Goal: Task Accomplishment & Management: Manage account settings

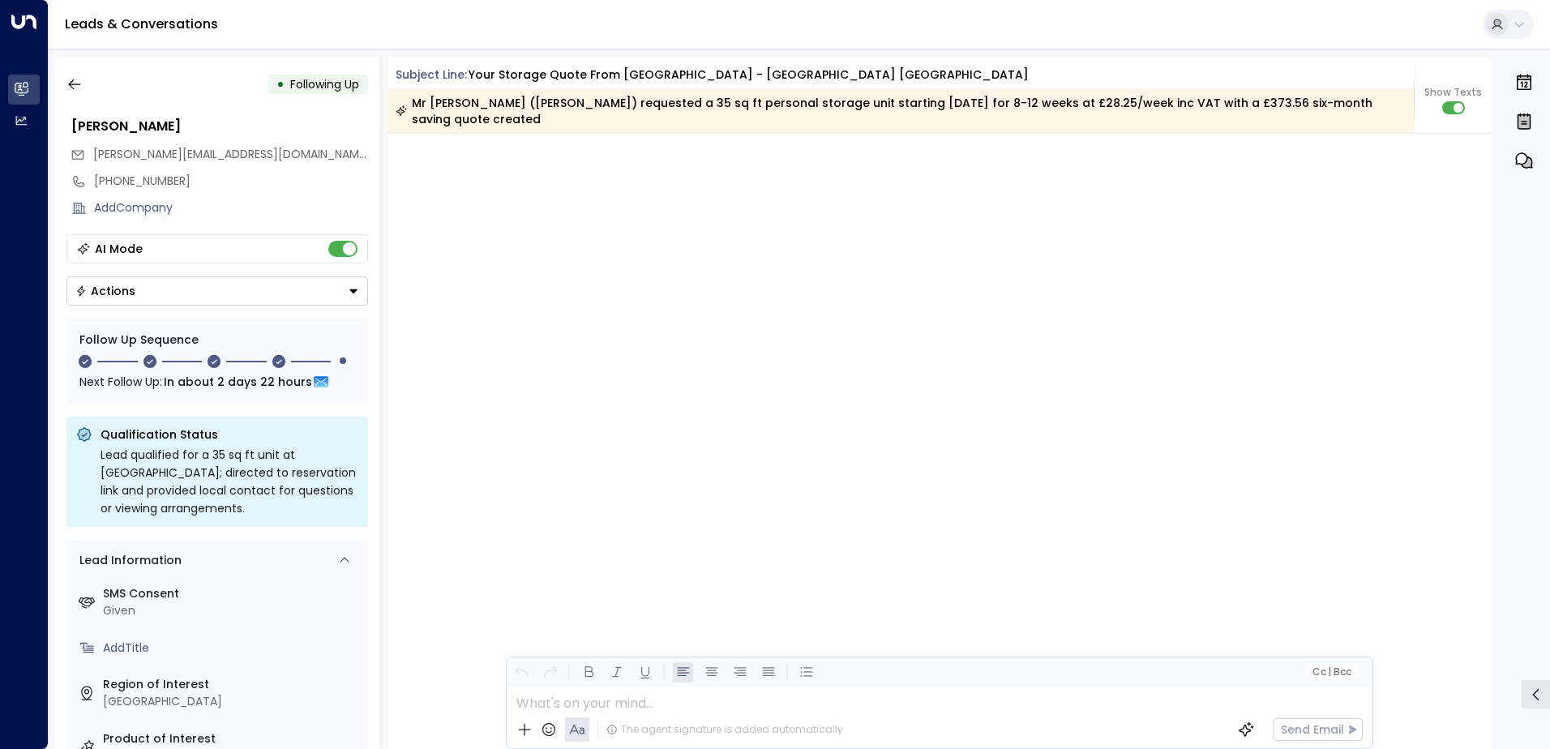
scroll to position [2205, 0]
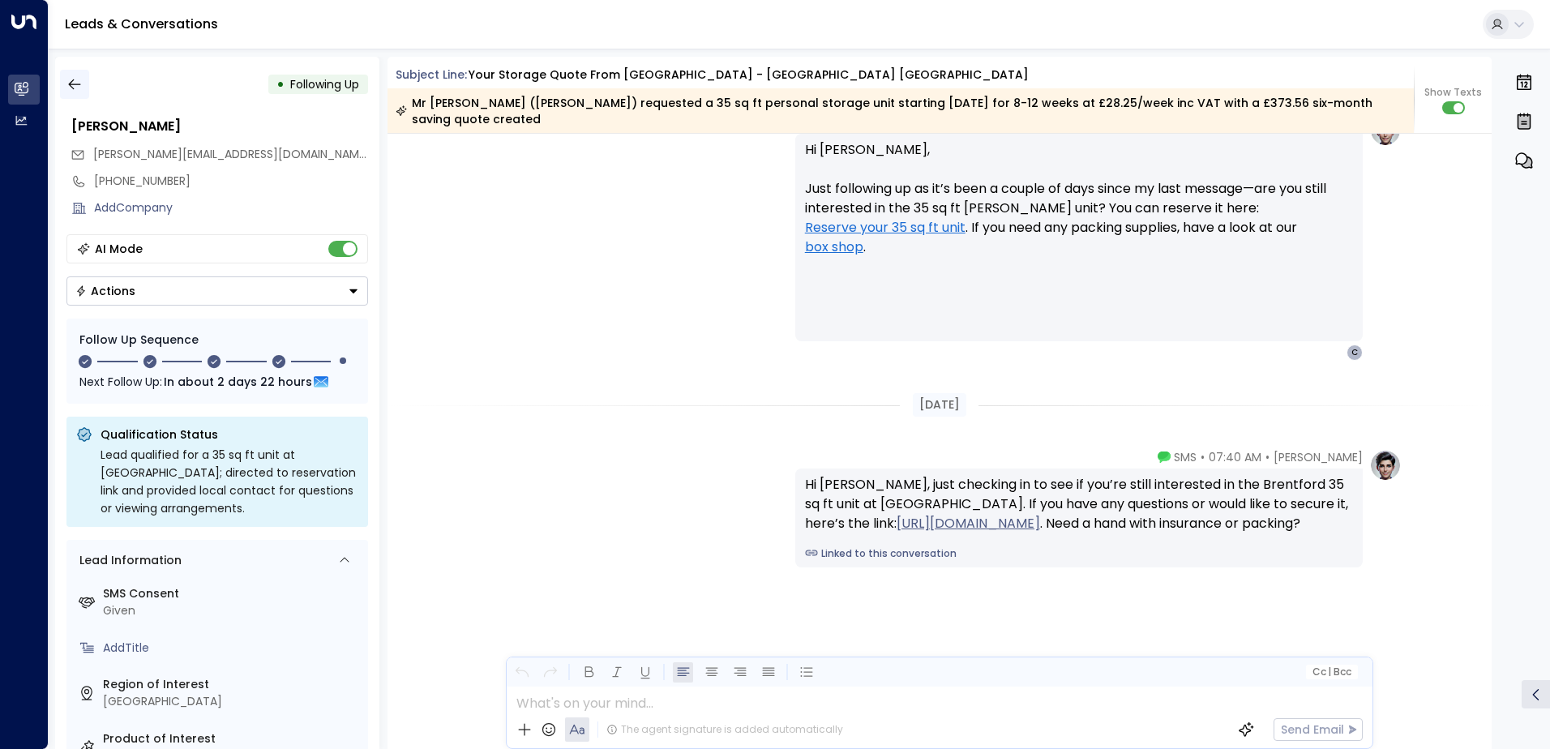
click at [63, 88] on button "button" at bounding box center [74, 84] width 29 height 29
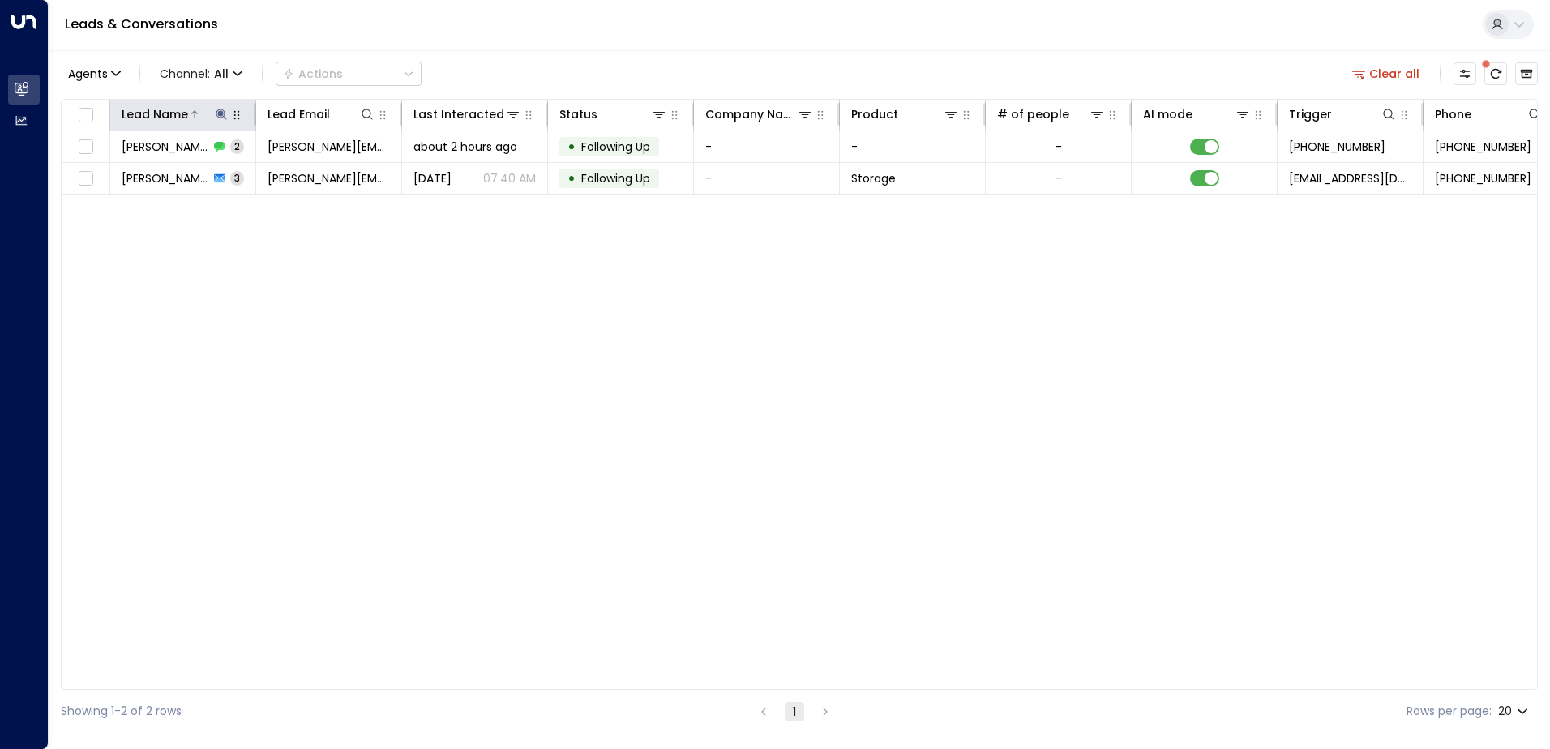
click at [221, 118] on icon at bounding box center [221, 114] width 11 height 11
type input "*"
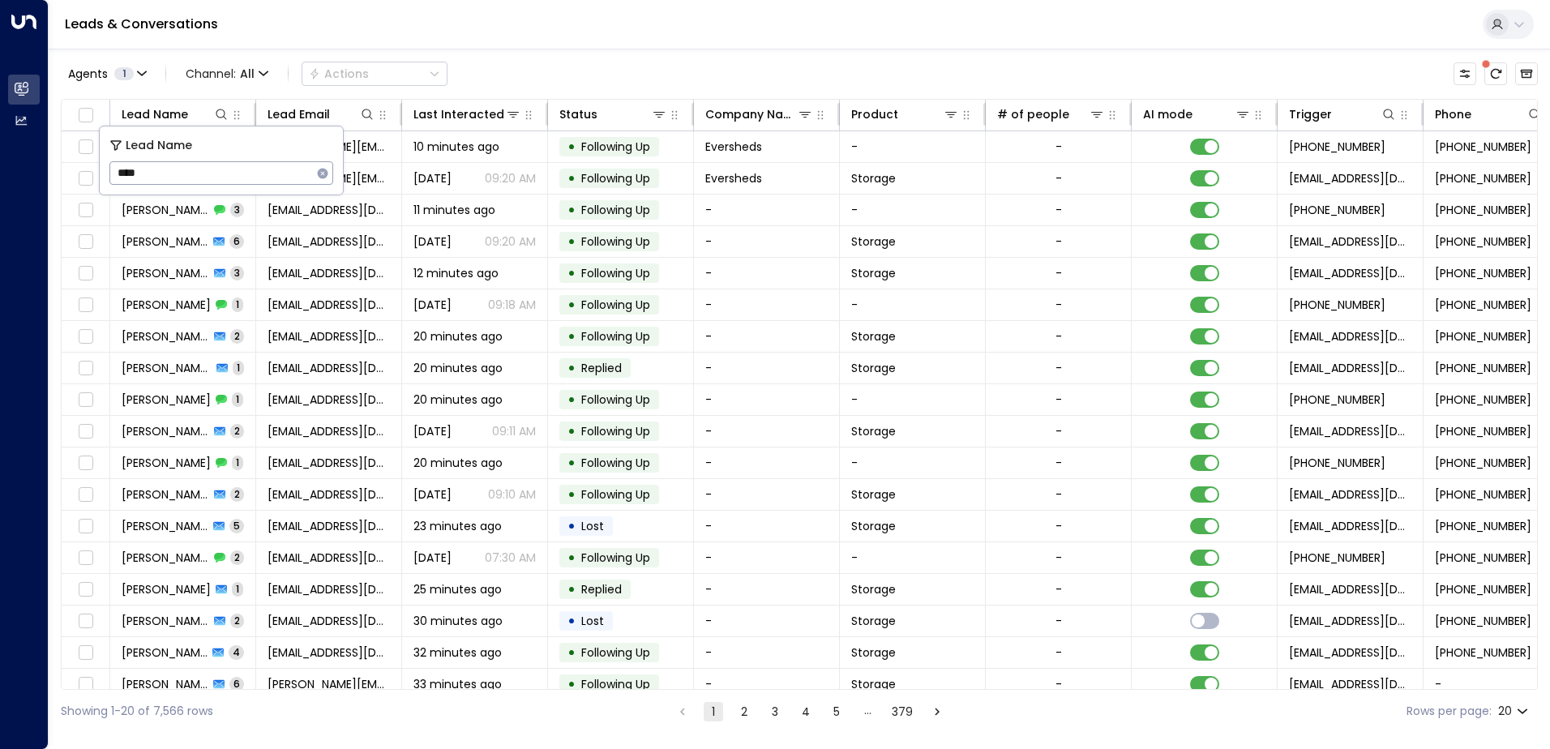
type input "*****"
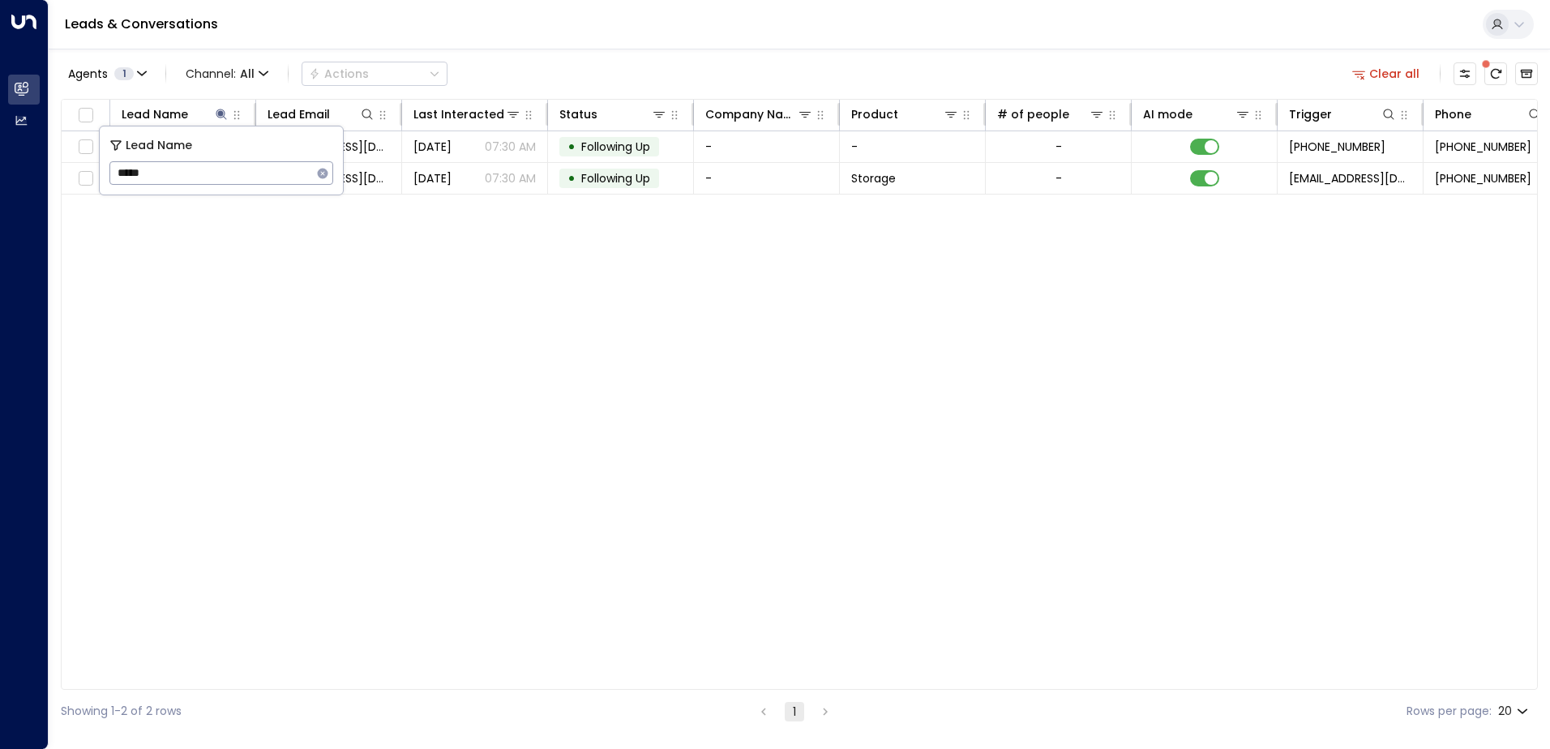
click at [405, 207] on div "Lead Name Lead Email Last Interacted Status Company Name Product # of people AI…" at bounding box center [799, 394] width 1477 height 591
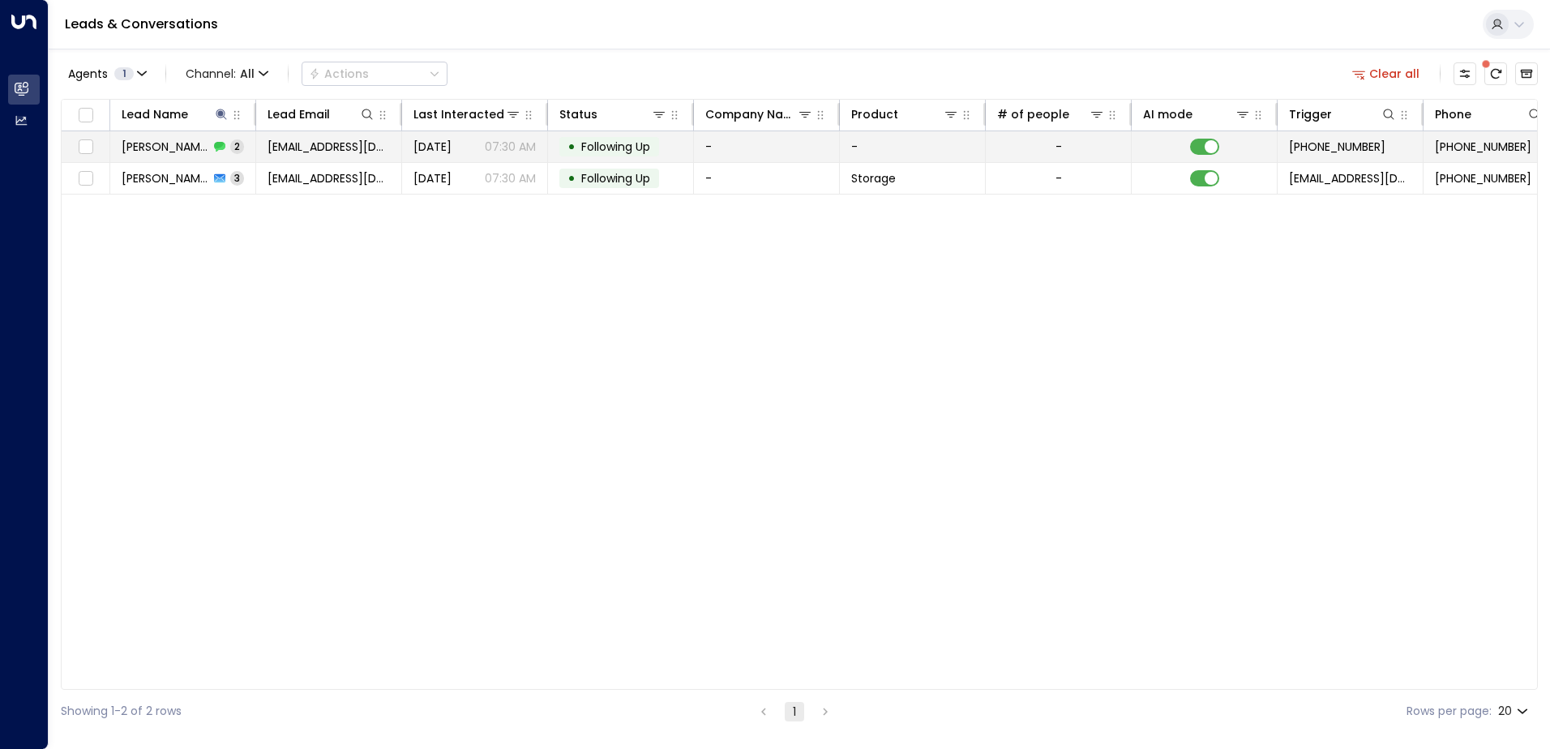
click at [230, 144] on span "2" at bounding box center [237, 146] width 14 height 14
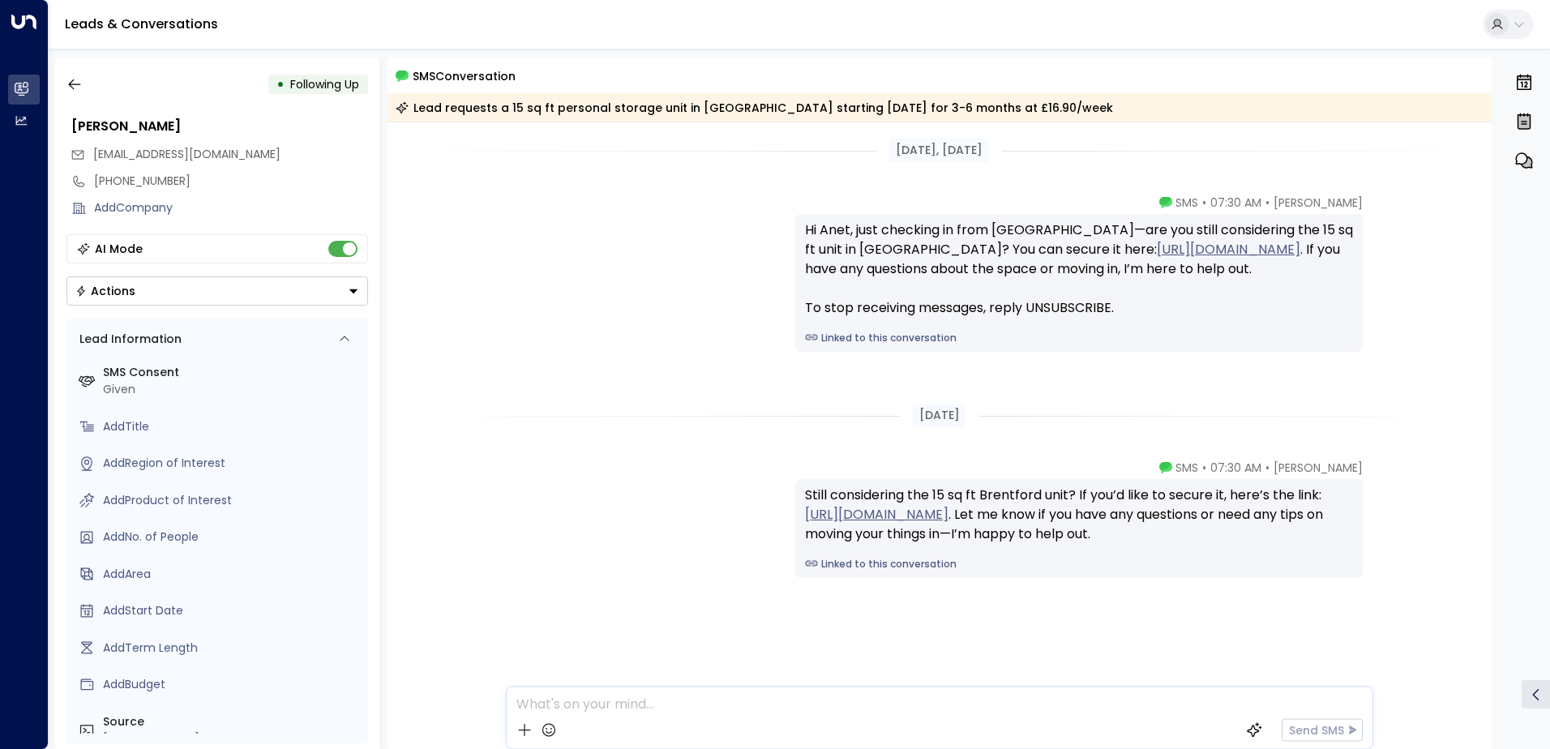
scroll to position [11, 0]
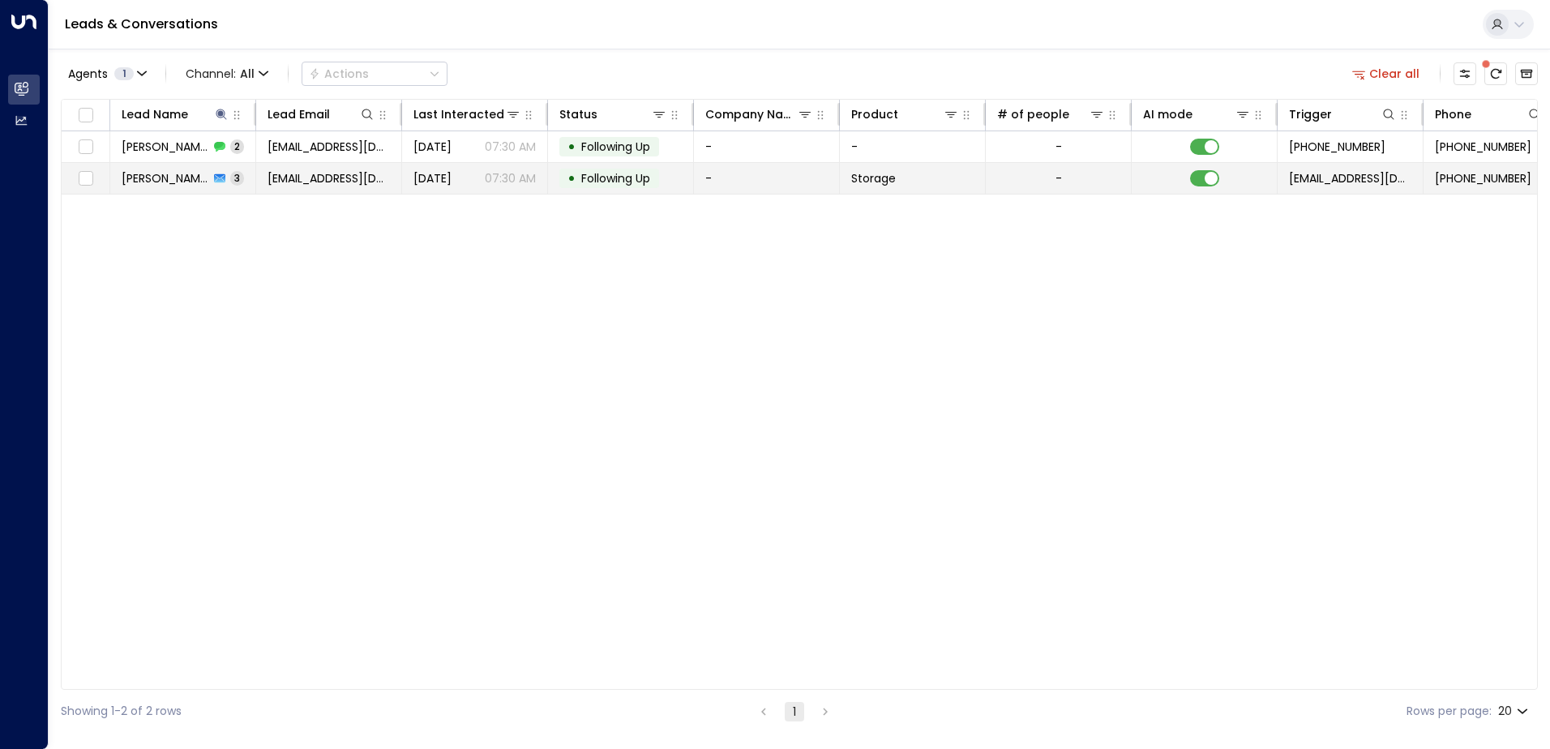
click at [308, 173] on span "[EMAIL_ADDRESS][DOMAIN_NAME]" at bounding box center [328, 178] width 122 height 16
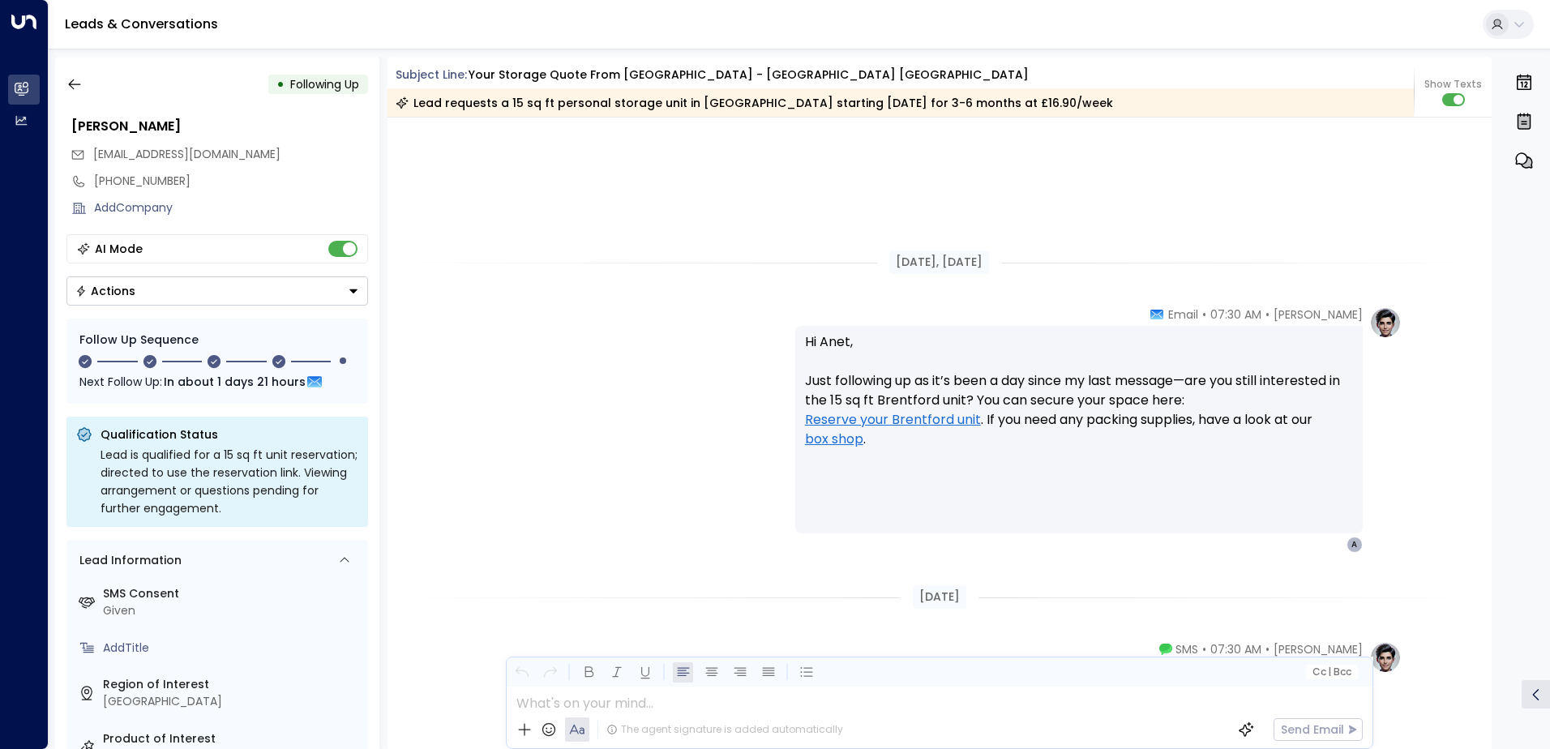
scroll to position [1858, 0]
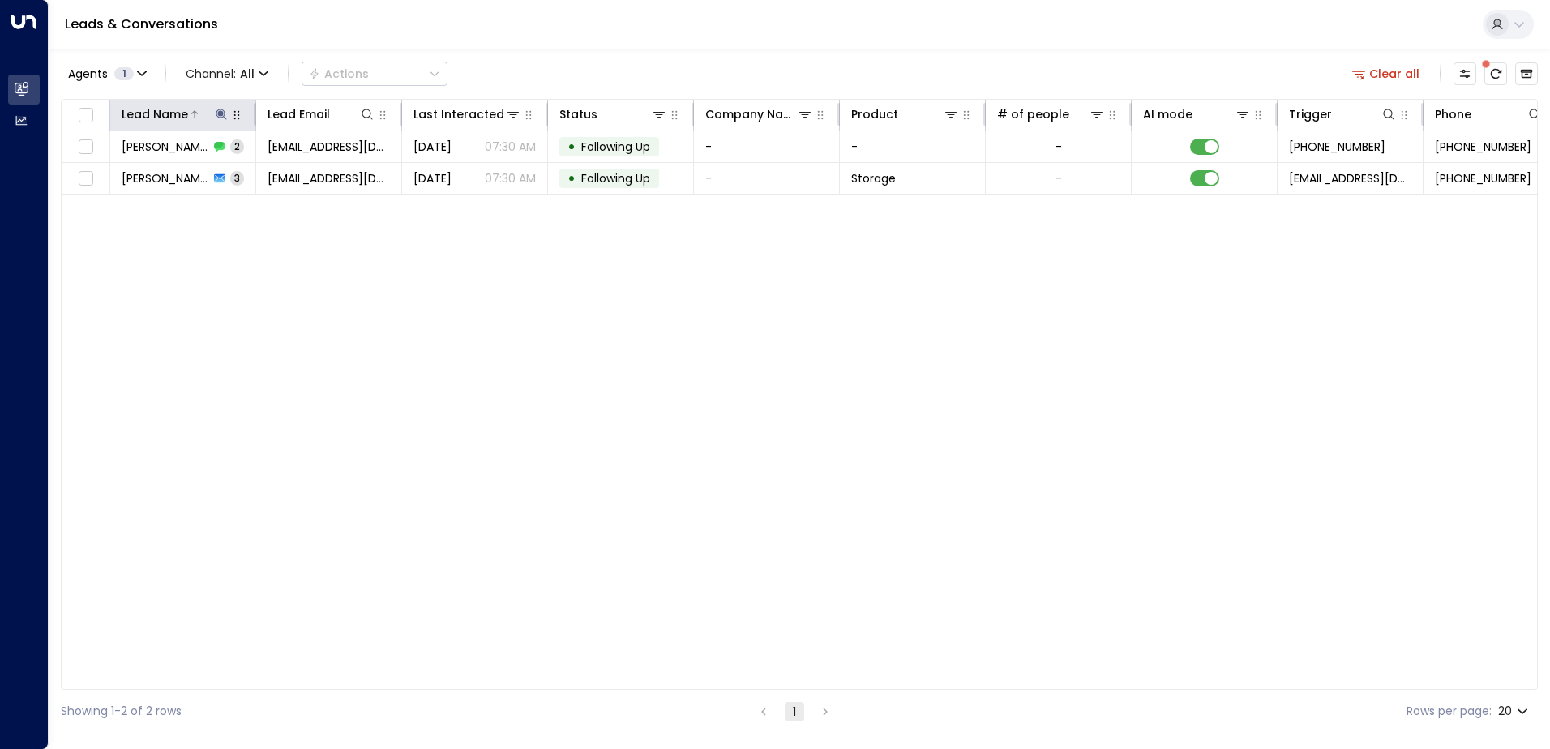
click at [223, 120] on icon at bounding box center [221, 114] width 13 height 13
drag, startPoint x: 190, startPoint y: 181, endPoint x: 52, endPoint y: 184, distance: 137.8
click at [52, 184] on body "Overview Leads & Conversations Leads & Conversations Analytics Analytics Leads …" at bounding box center [775, 366] width 1550 height 733
drag, startPoint x: 225, startPoint y: 168, endPoint x: 109, endPoint y: 170, distance: 115.9
click at [109, 170] on input "*****" at bounding box center [210, 173] width 203 height 30
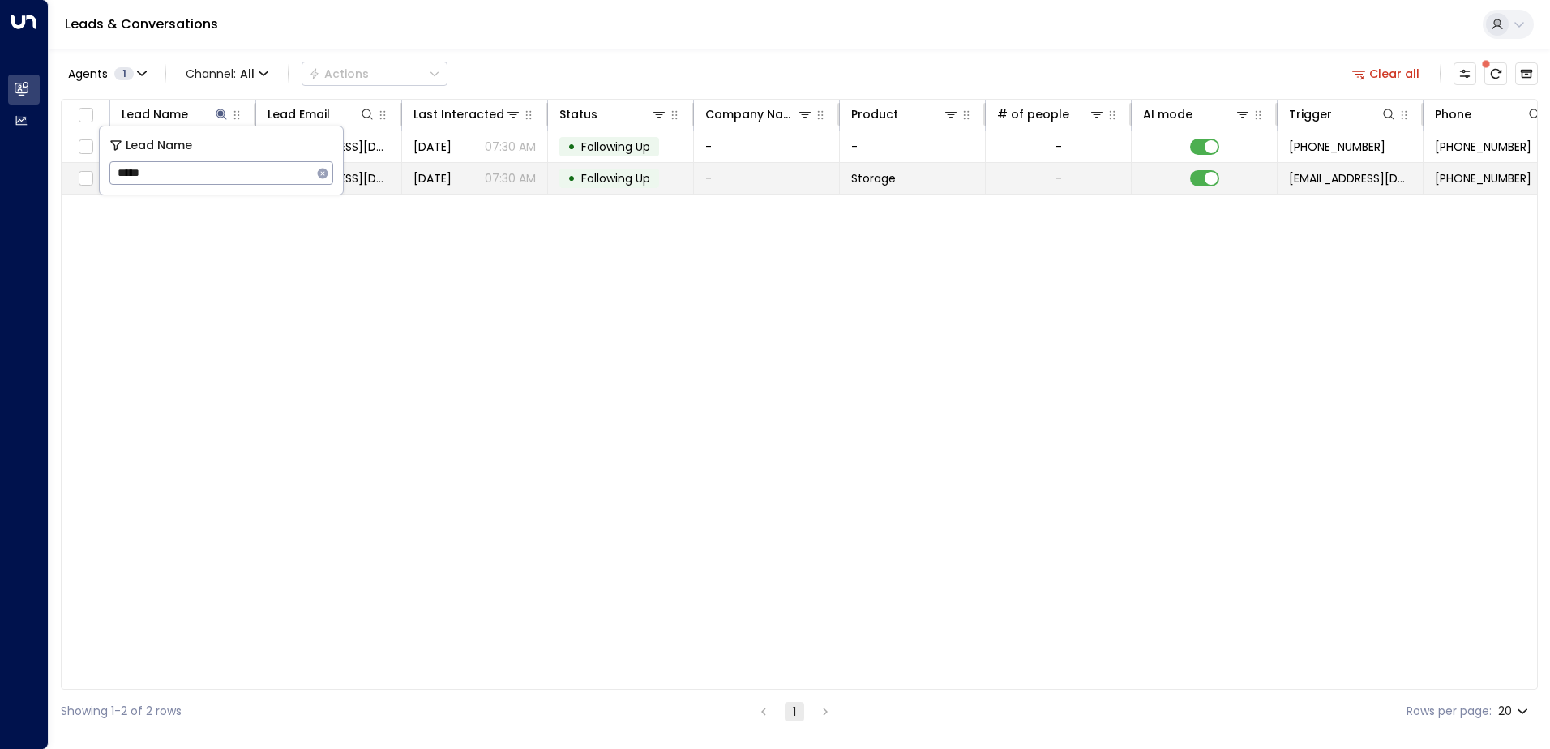
type input "******"
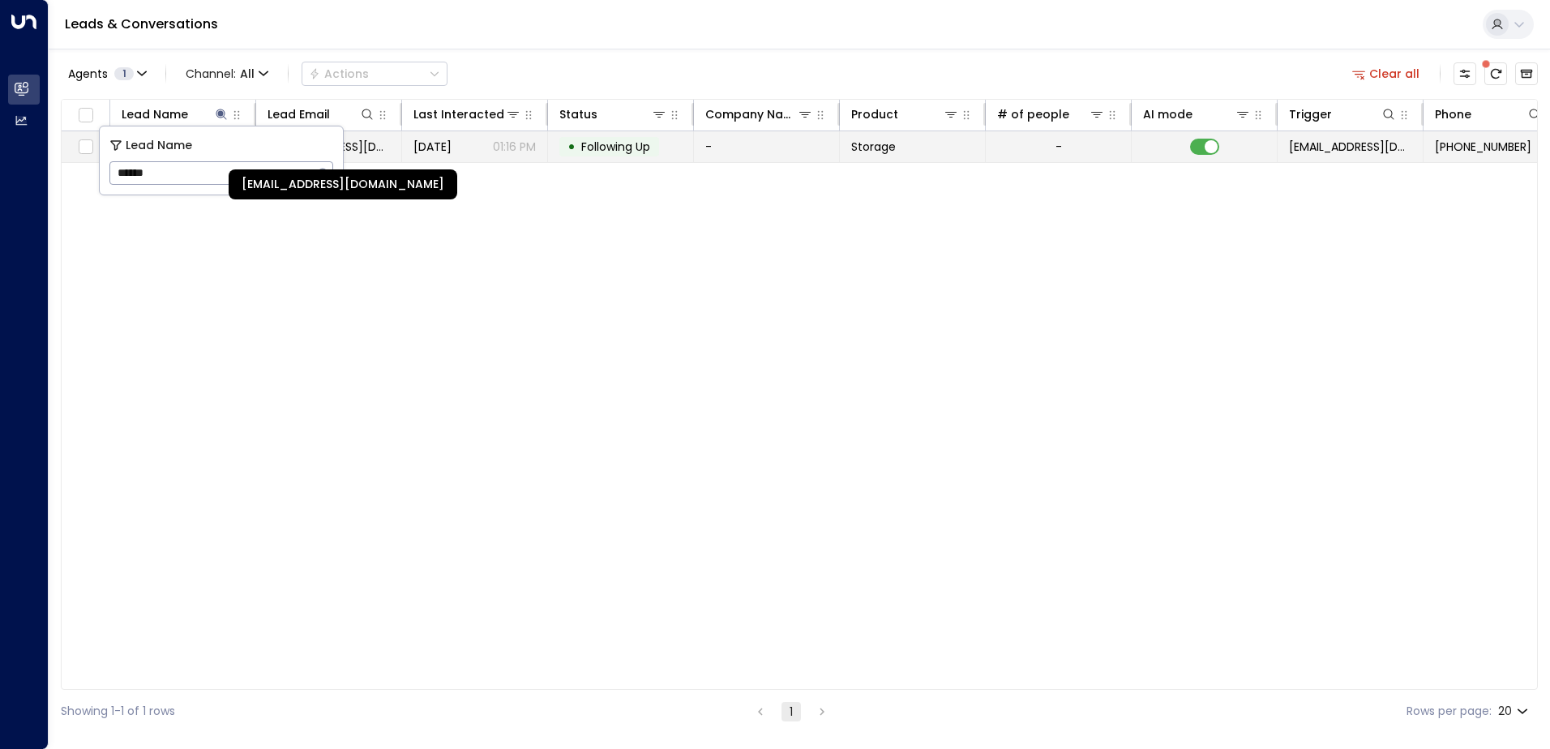
click at [374, 149] on span "[EMAIL_ADDRESS][DOMAIN_NAME]" at bounding box center [328, 147] width 122 height 16
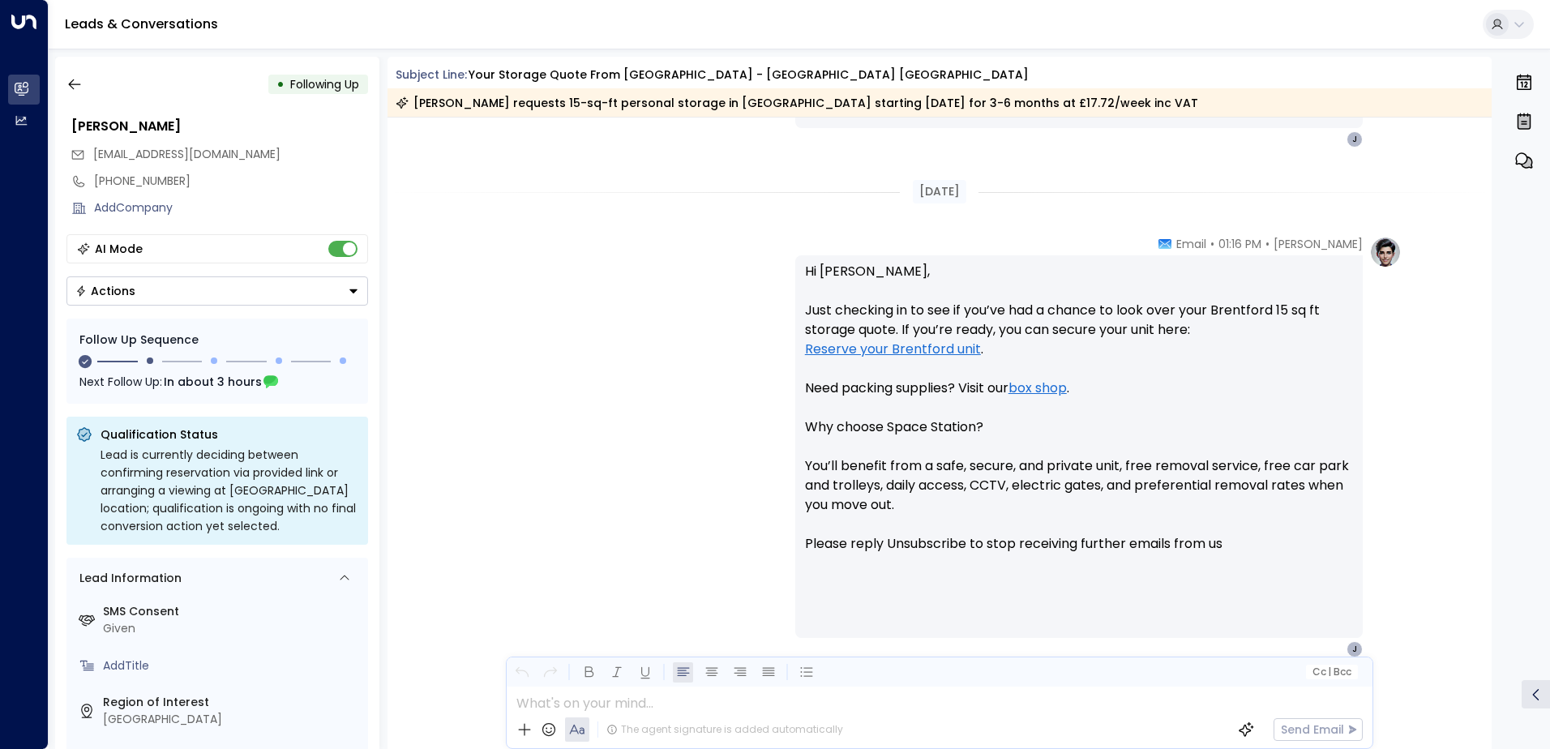
scroll to position [1208, 0]
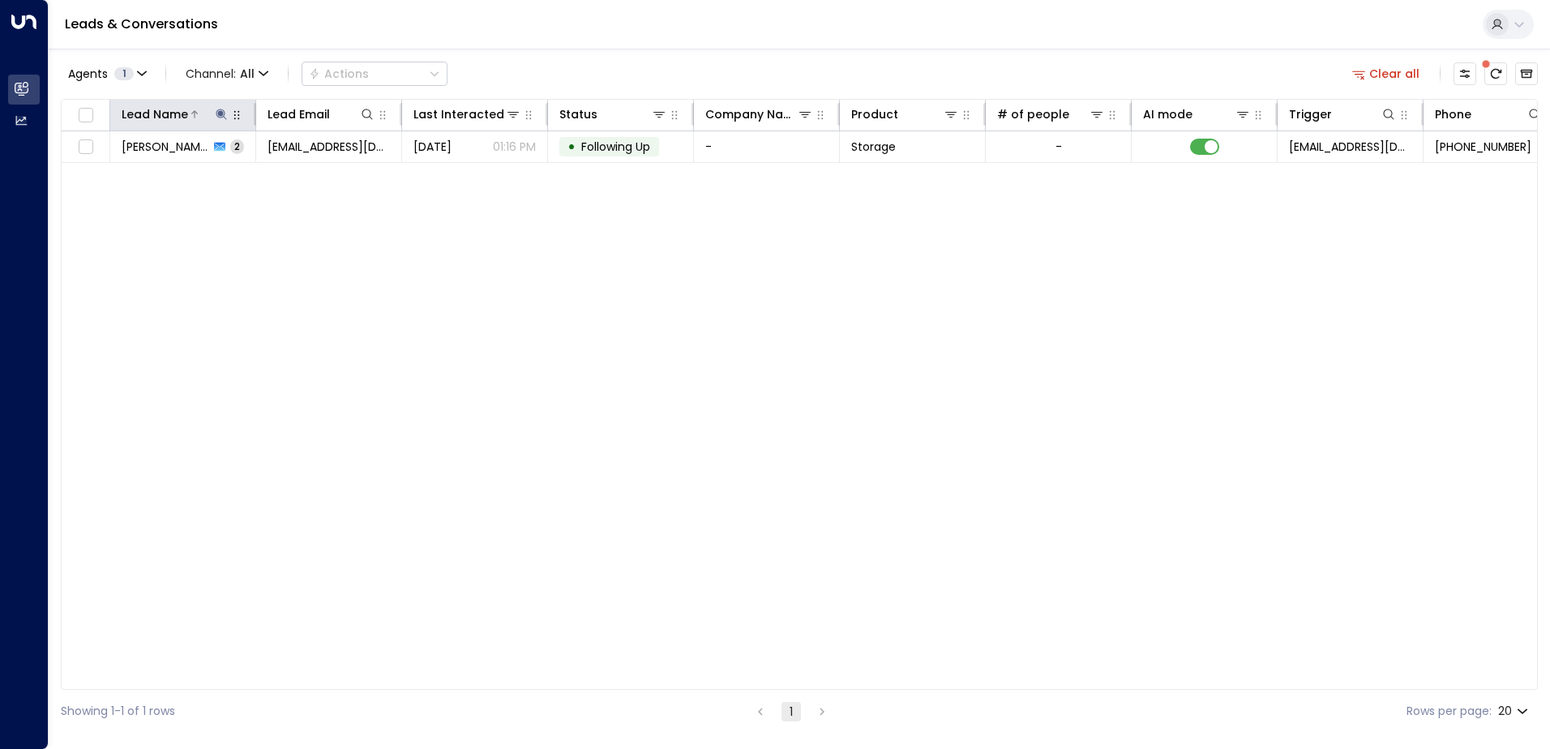
click at [223, 115] on icon at bounding box center [221, 114] width 13 height 13
drag, startPoint x: 181, startPoint y: 176, endPoint x: 84, endPoint y: 173, distance: 96.5
click at [84, 173] on body "Overview Leads & Conversations Leads & Conversations Analytics Analytics Leads …" at bounding box center [775, 366] width 1550 height 733
drag, startPoint x: 176, startPoint y: 185, endPoint x: 116, endPoint y: 174, distance: 60.9
click at [116, 174] on input "******" at bounding box center [210, 173] width 203 height 30
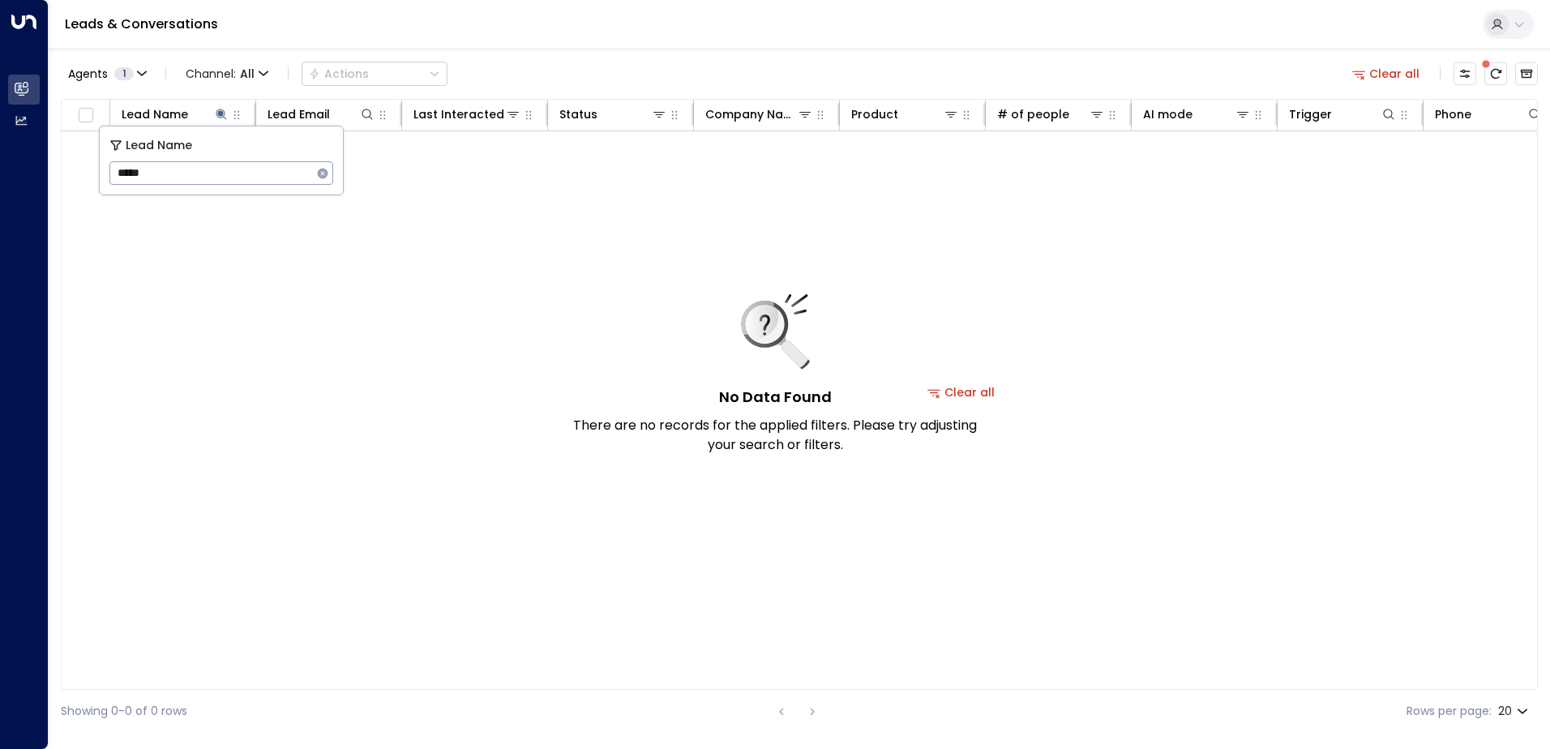
drag, startPoint x: 169, startPoint y: 177, endPoint x: 112, endPoint y: 177, distance: 56.7
click at [112, 177] on input "*****" at bounding box center [210, 173] width 203 height 30
type input "******"
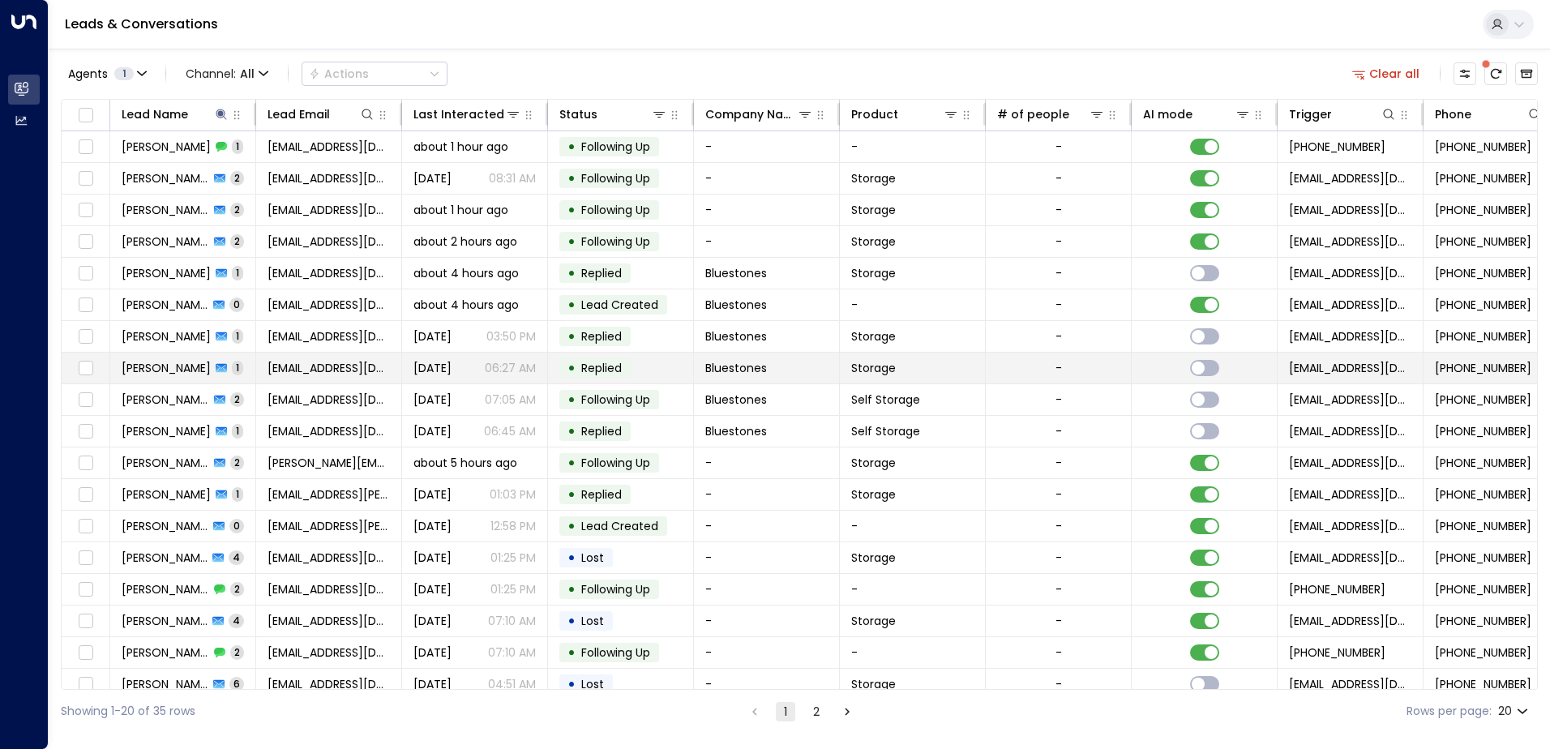
click at [456, 383] on tr "[PERSON_NAME] 1 [EMAIL_ADDRESS][DOMAIN_NAME] [DATE] 06:27 AM • Replied Blueston…" at bounding box center [961, 369] width 1799 height 32
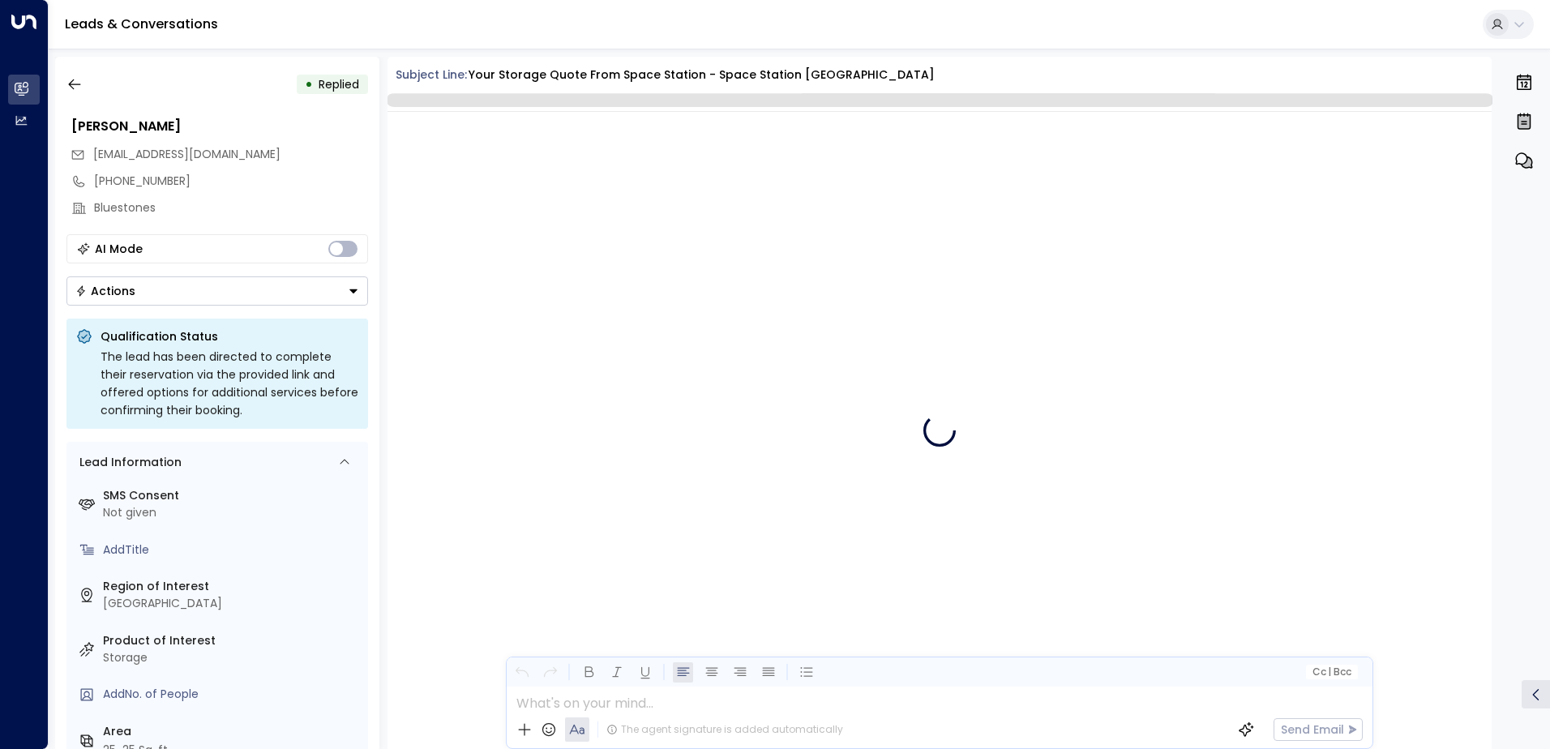
scroll to position [498, 0]
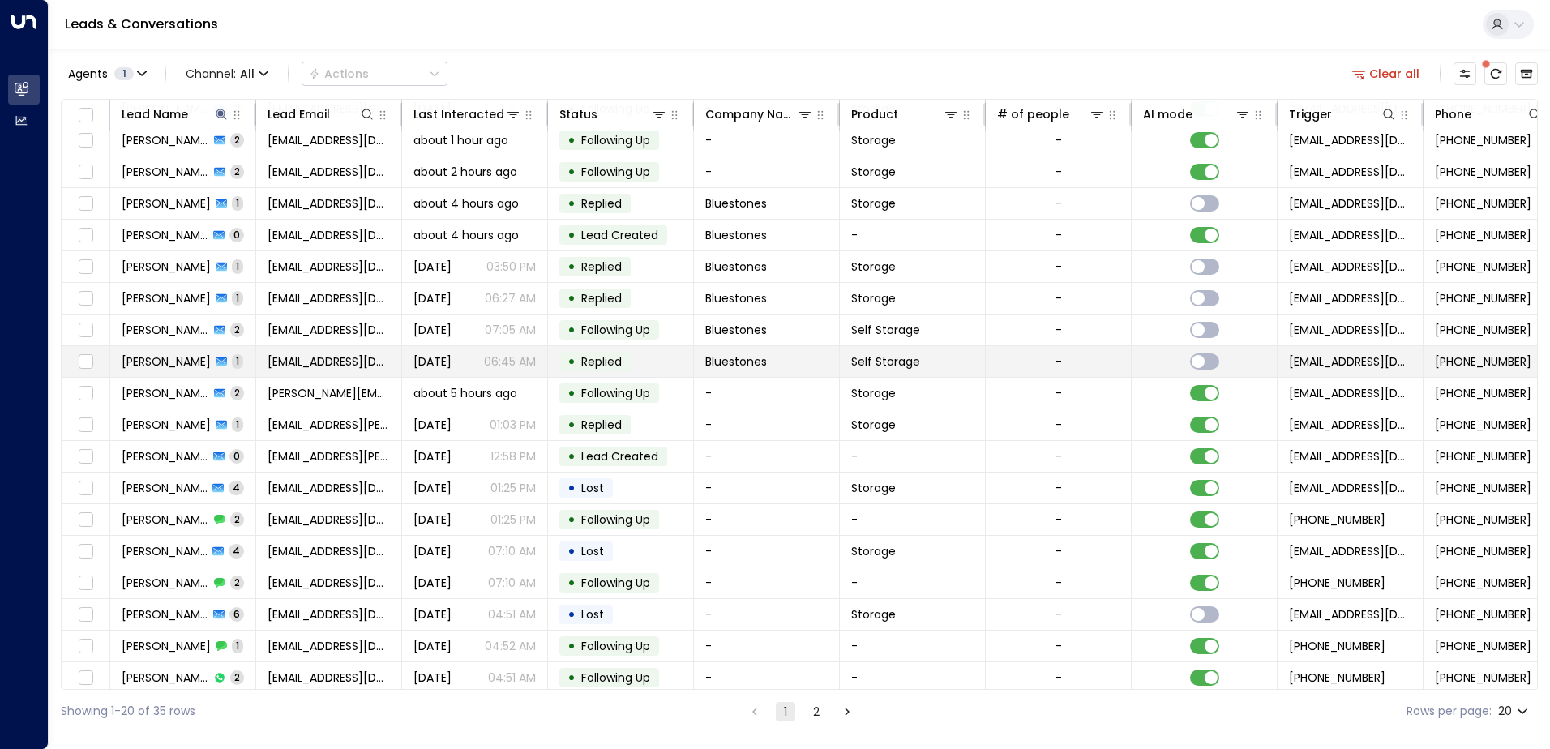
scroll to position [79, 0]
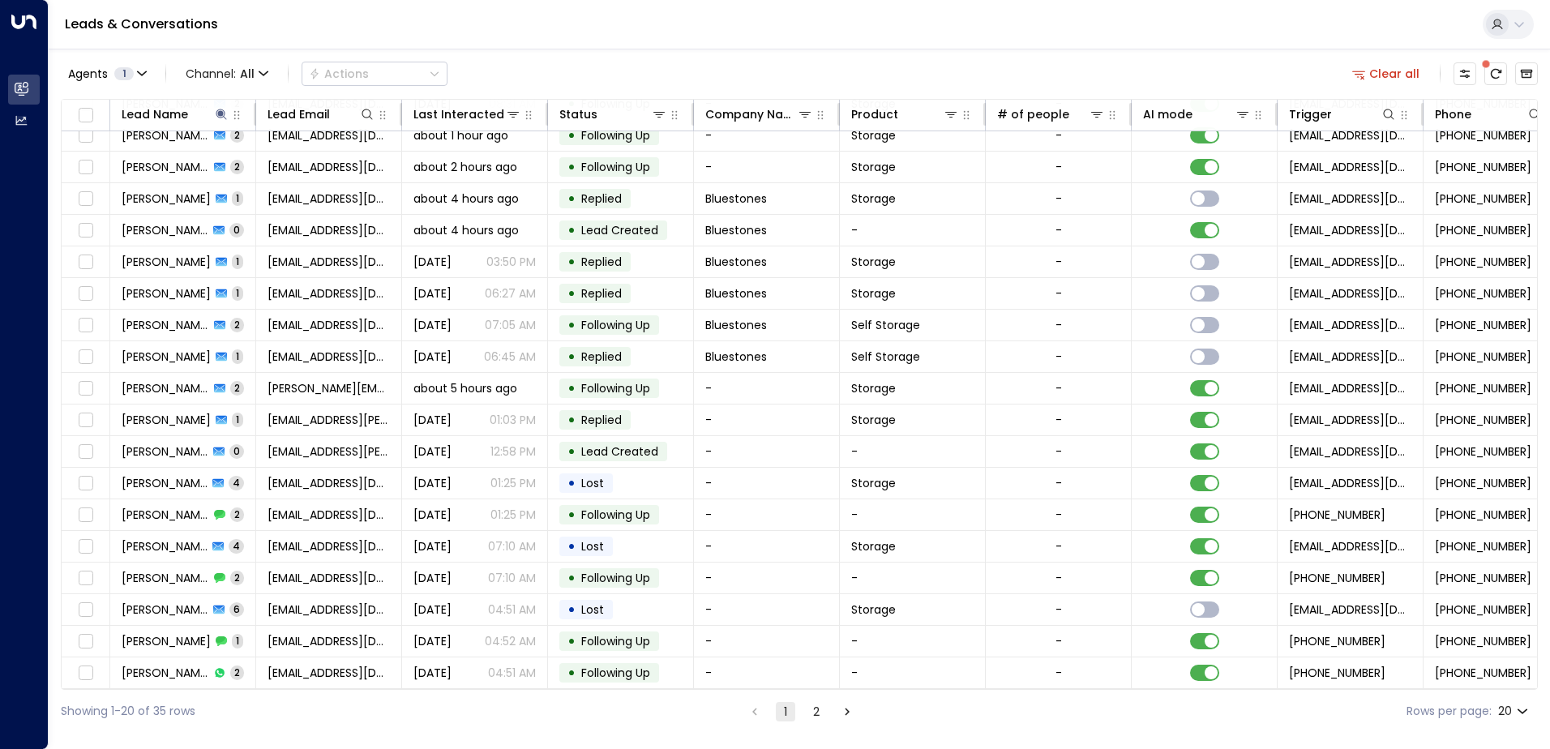
click at [849, 714] on icon "Go to next page" at bounding box center [847, 711] width 15 height 15
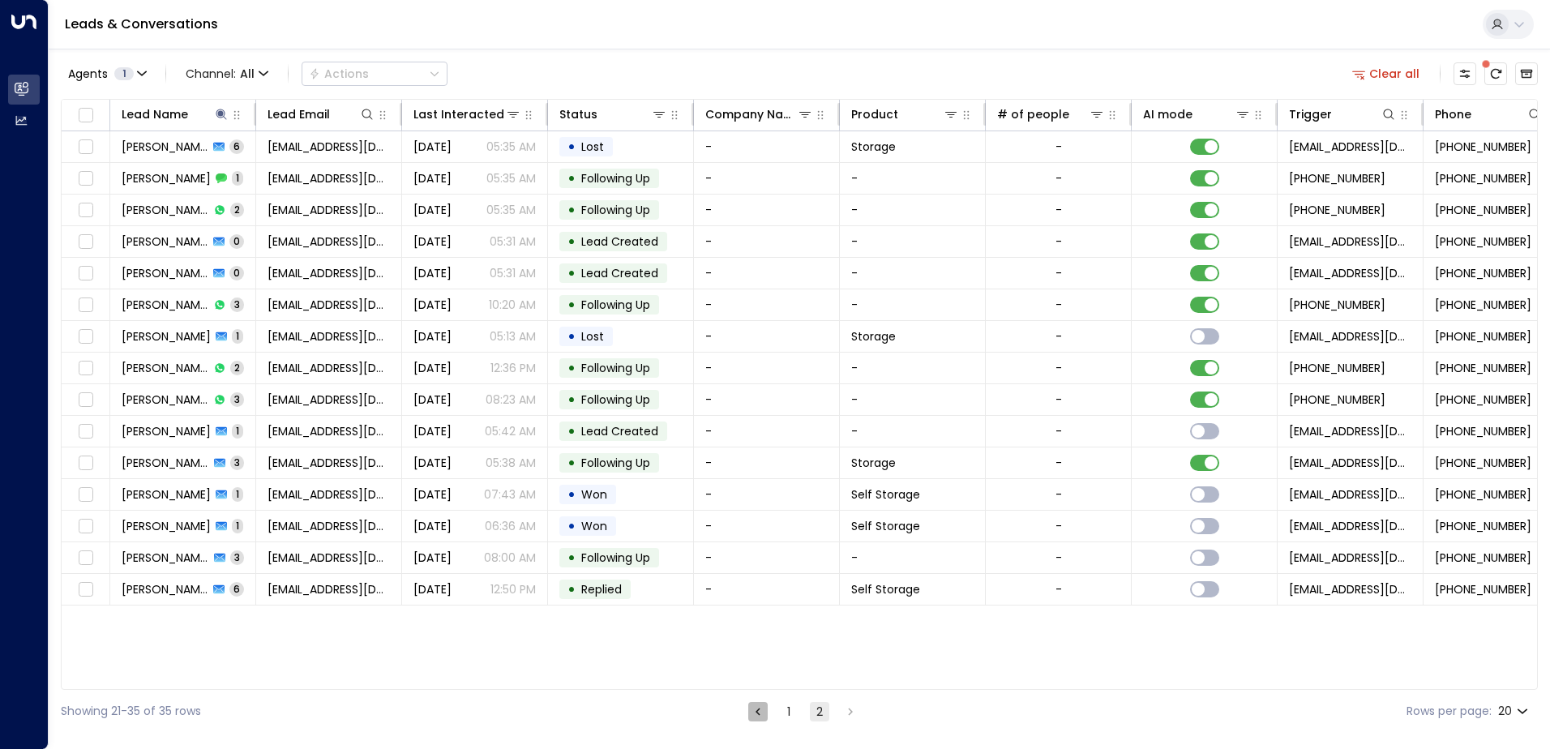
click at [759, 709] on icon "Go to previous page" at bounding box center [757, 711] width 5 height 7
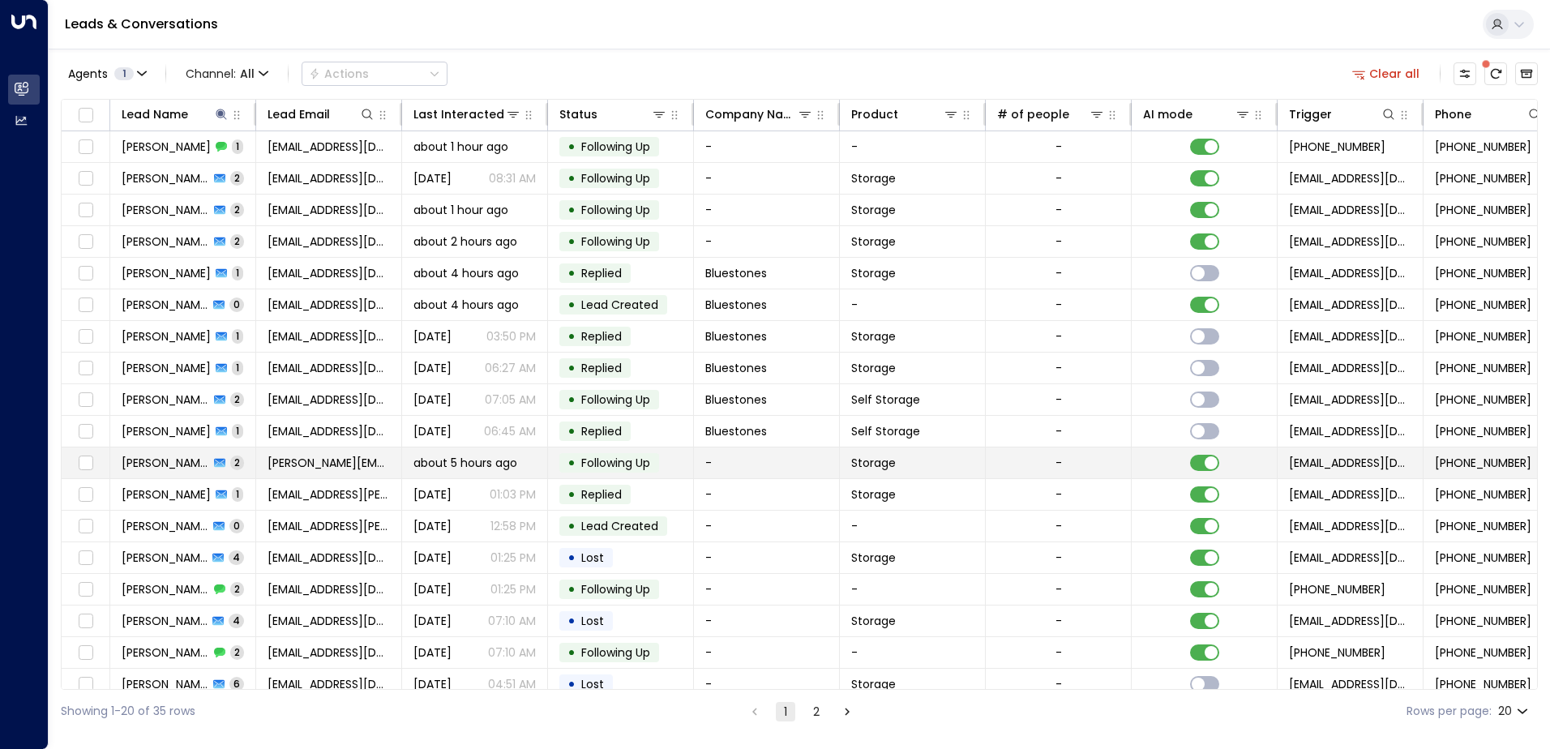
click at [337, 467] on span "[PERSON_NAME][EMAIL_ADDRESS][DOMAIN_NAME]" at bounding box center [328, 463] width 122 height 16
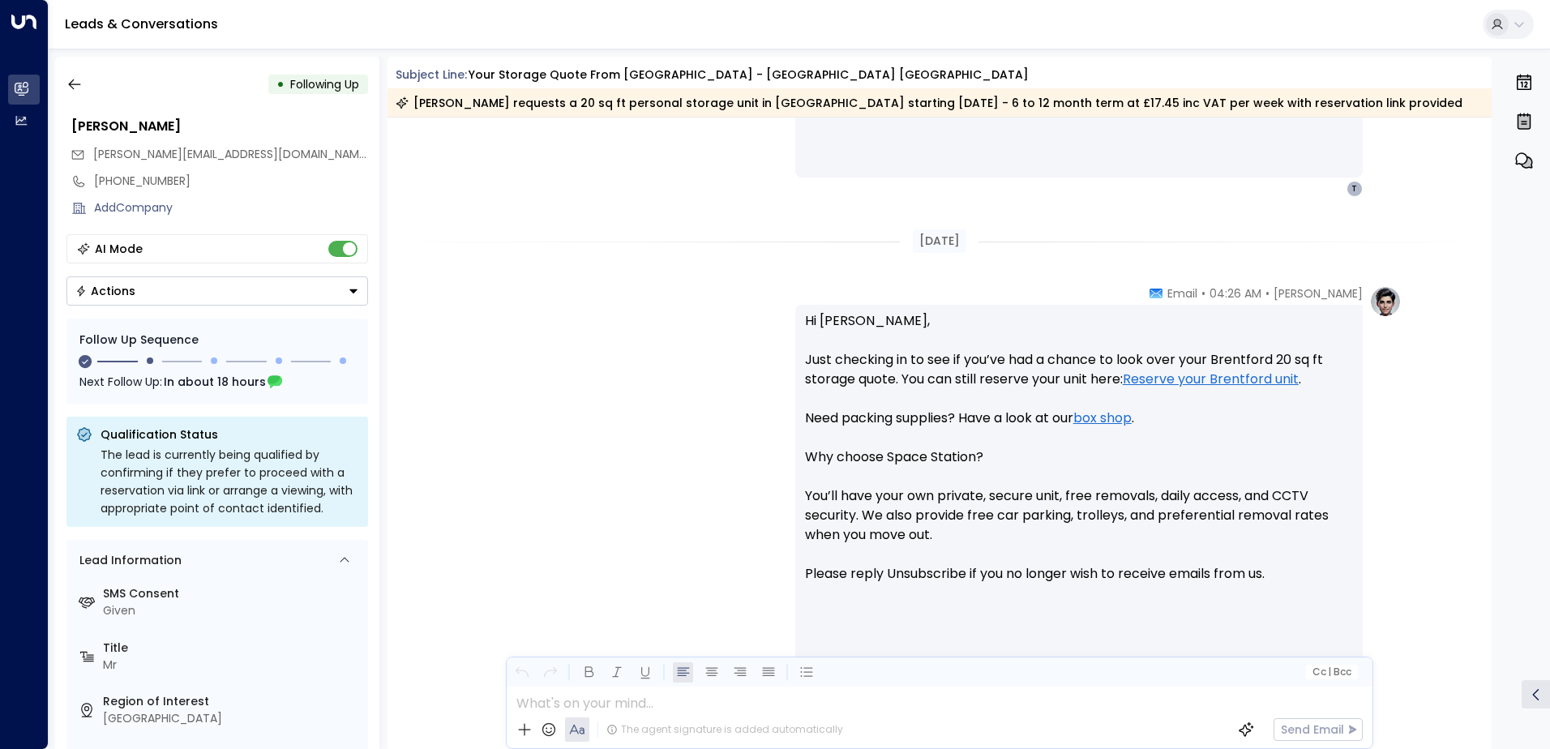
scroll to position [1305, 0]
